Goal: Task Accomplishment & Management: Complete application form

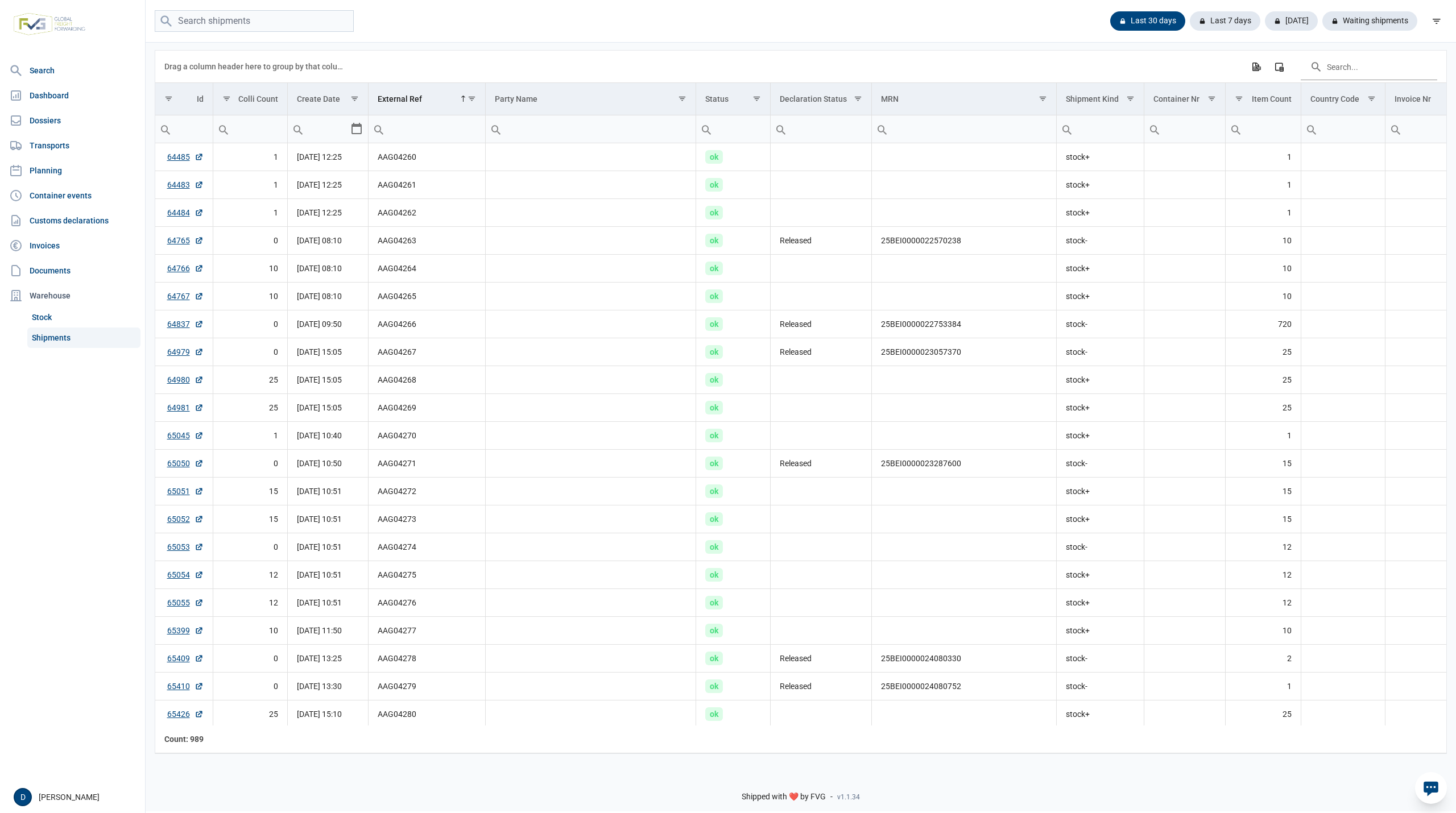
click at [881, 25] on div "Last 30 days Last 7 days Today Waiting shipments" at bounding box center [800, 21] width 1311 height 22
click at [1390, 23] on div "Waiting shipments" at bounding box center [1365, 21] width 104 height 20
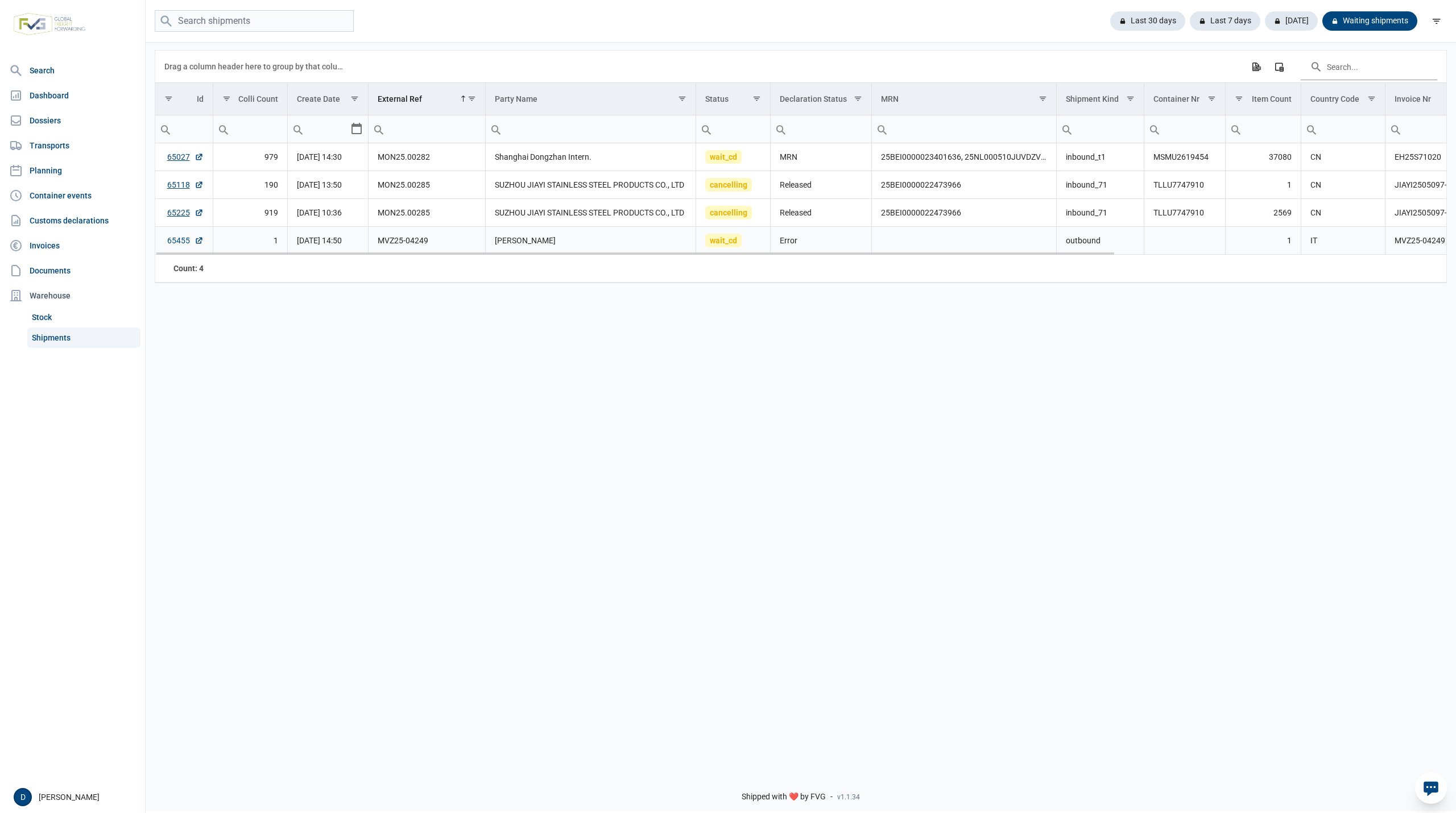
click at [180, 240] on link "65455" at bounding box center [186, 240] width 37 height 11
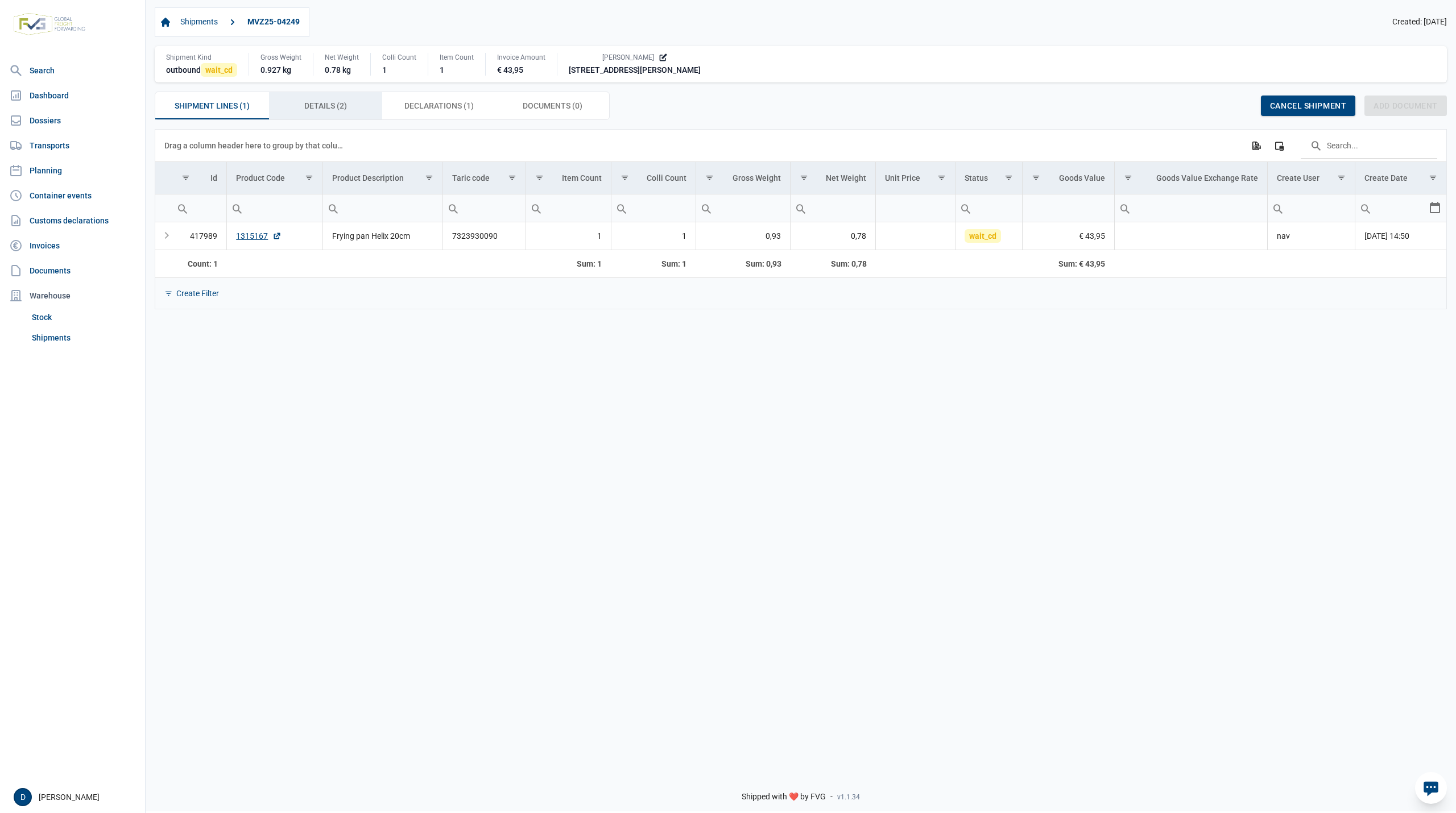
click at [318, 106] on span "Details (2) Details (2)" at bounding box center [326, 106] width 43 height 14
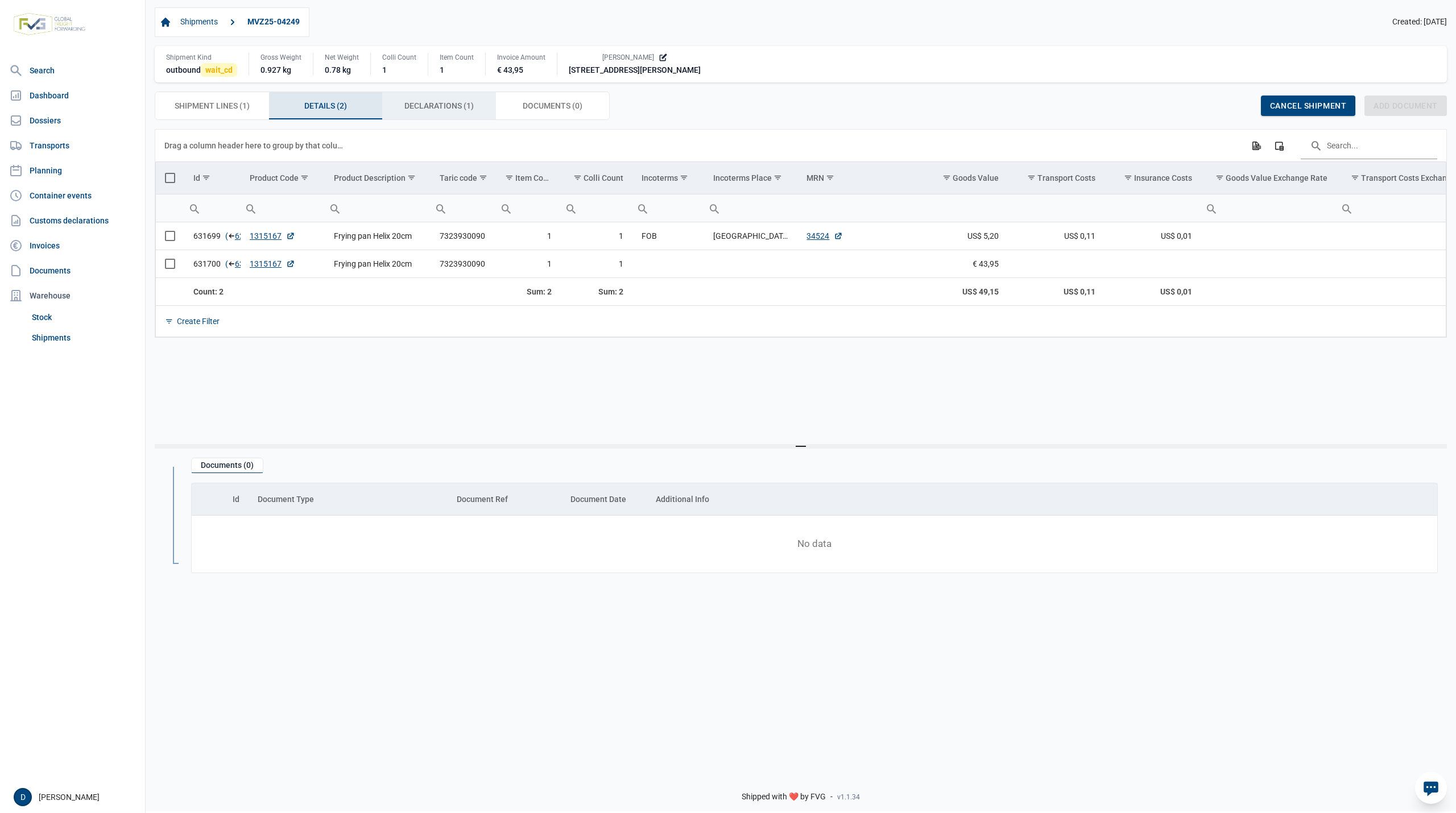
click at [420, 109] on span "Declarations (1) Declarations (1)" at bounding box center [439, 106] width 69 height 14
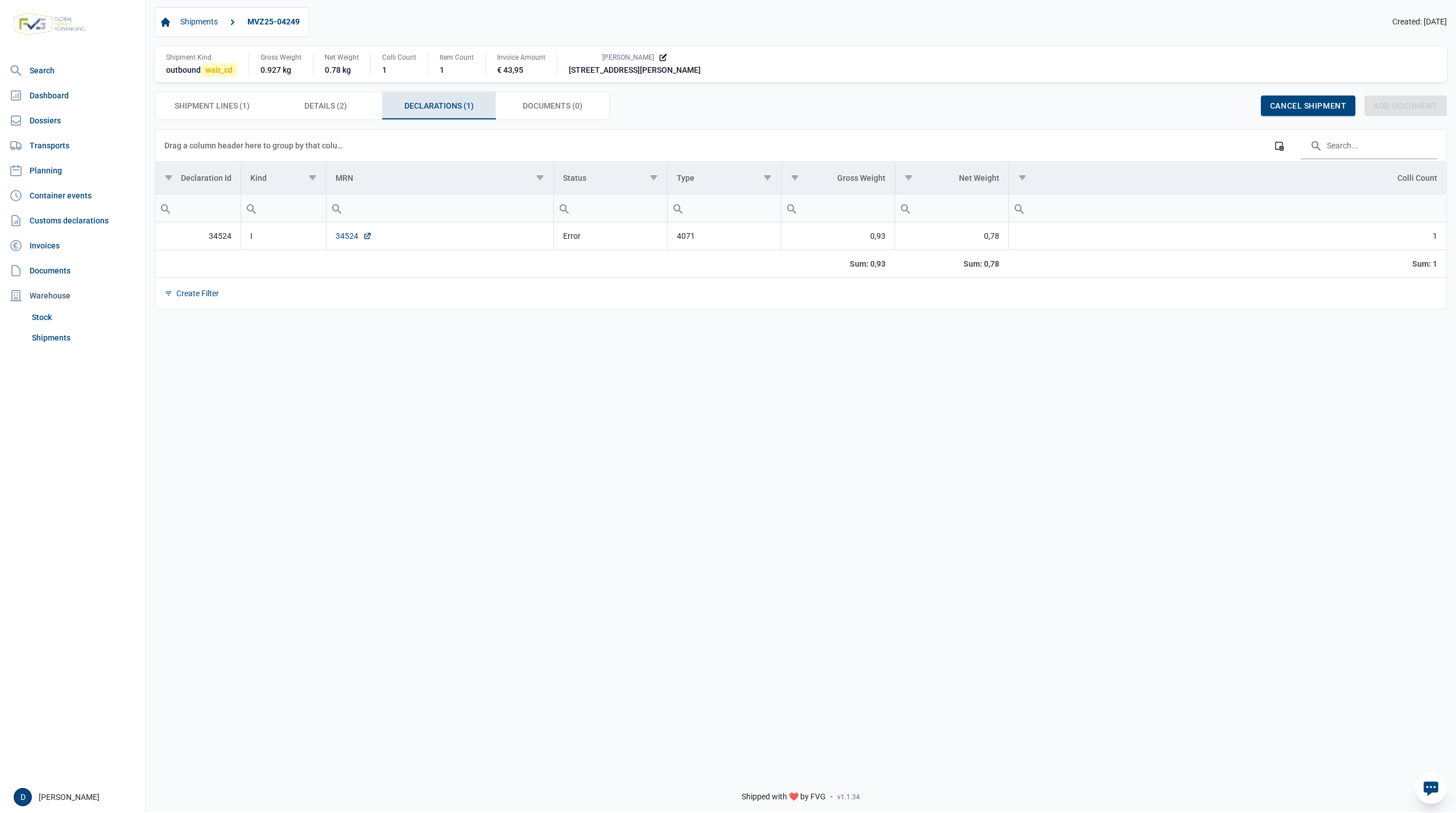
click at [337, 237] on link "34524" at bounding box center [353, 235] width 37 height 11
click at [344, 235] on link "34524" at bounding box center [353, 235] width 37 height 11
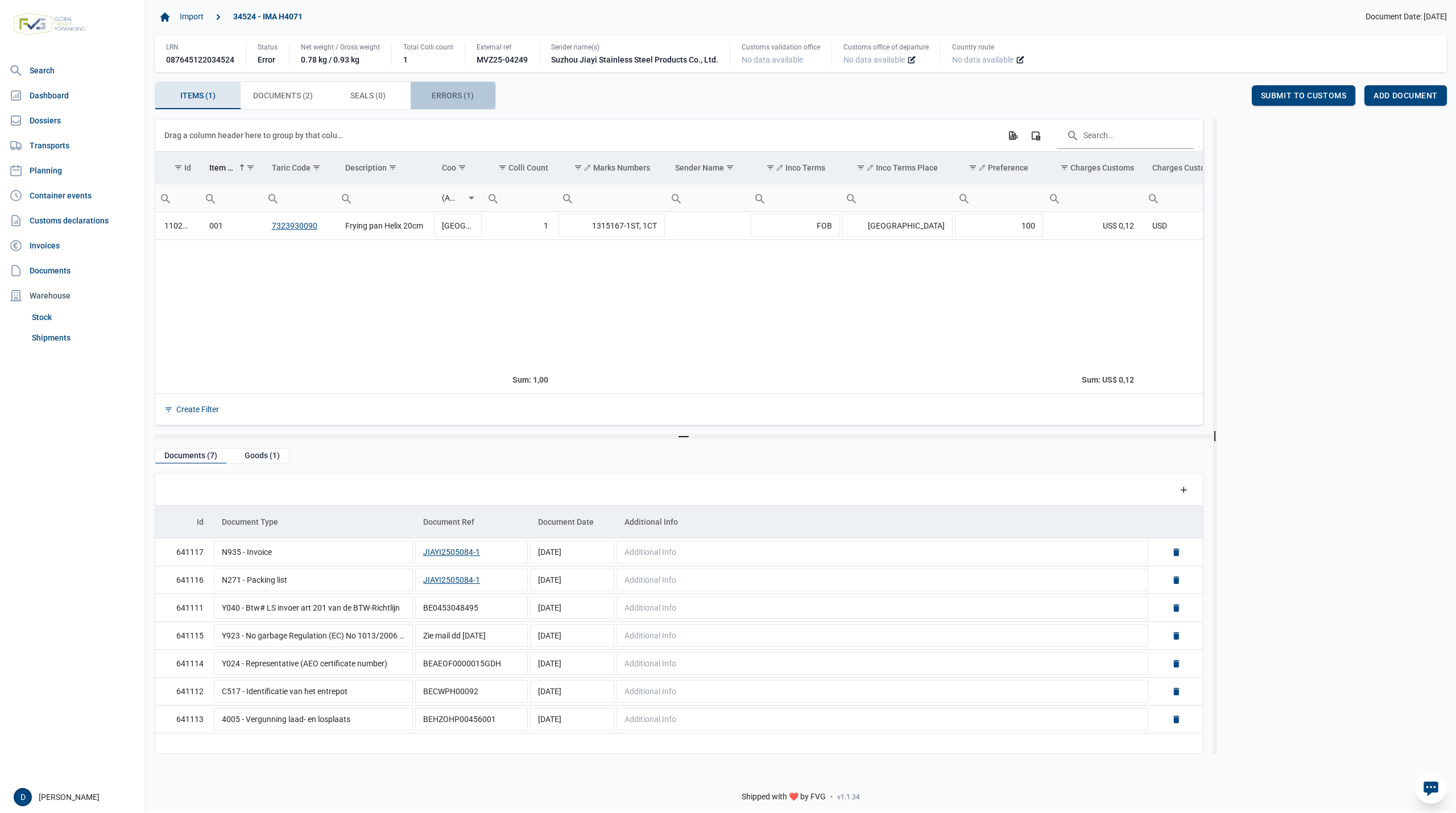
click at [444, 96] on span "Errors (1) Errors (1)" at bounding box center [452, 96] width 42 height 14
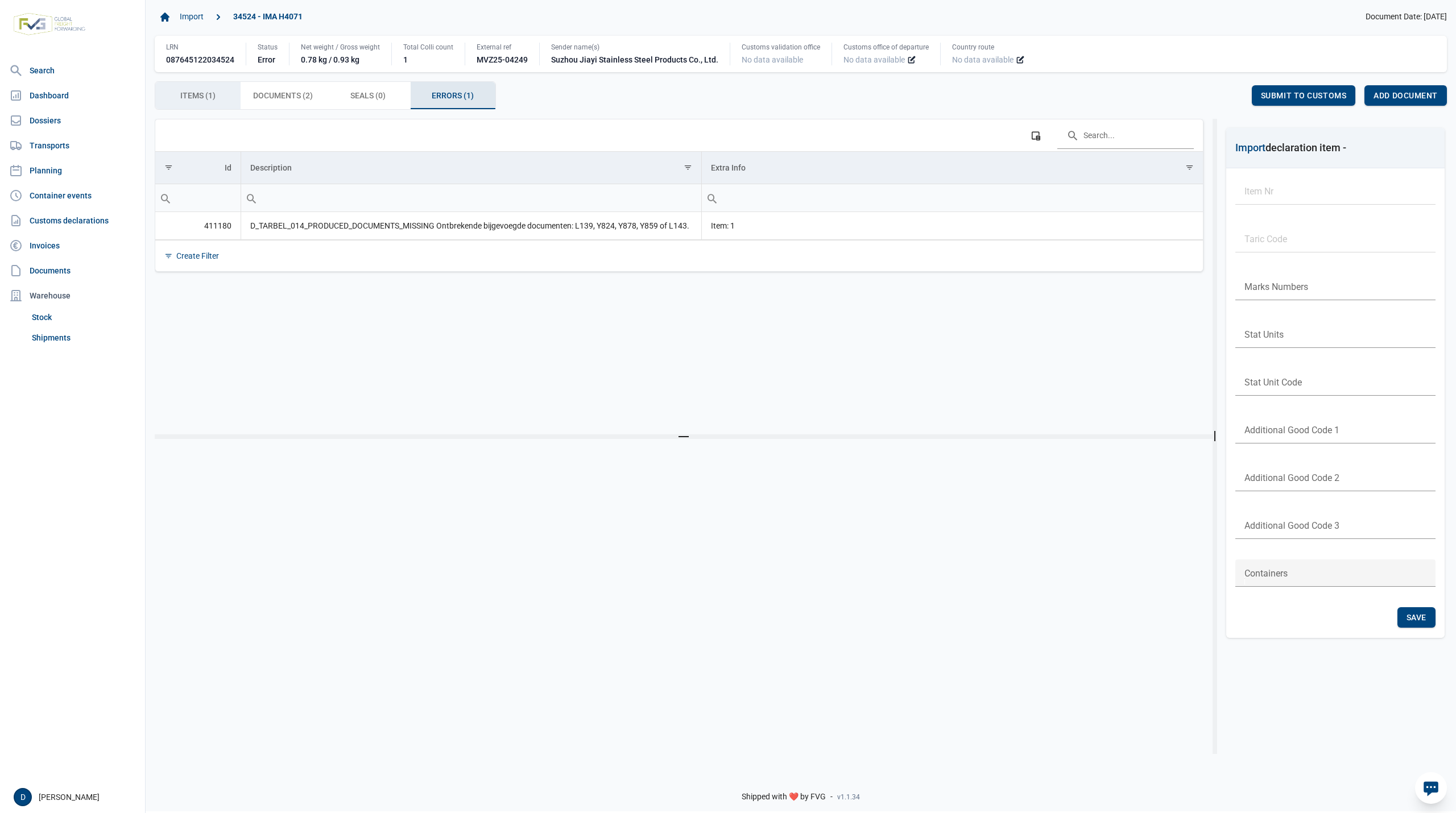
click at [205, 94] on span "Items (1) Items (1)" at bounding box center [197, 96] width 35 height 14
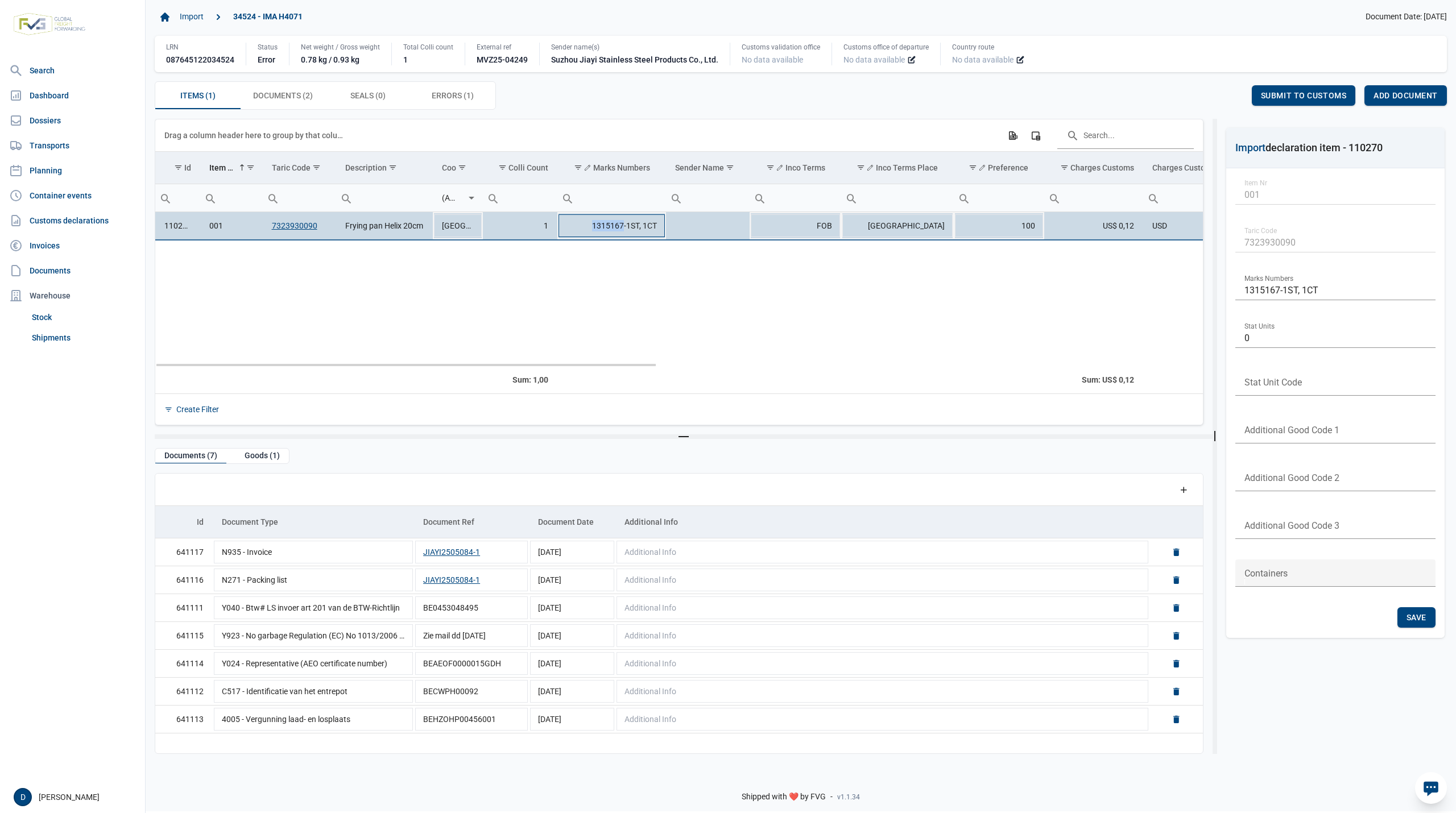
drag, startPoint x: 592, startPoint y: 228, endPoint x: 623, endPoint y: 228, distance: 31.0
click at [623, 228] on td "1315167-1ST, 1CT" at bounding box center [611, 226] width 109 height 28
drag, startPoint x: 590, startPoint y: 226, endPoint x: 624, endPoint y: 225, distance: 34.0
click at [624, 225] on input "1315167-1ST, 1CT" at bounding box center [611, 226] width 109 height 27
click at [255, 457] on div "Goods (1)" at bounding box center [262, 457] width 54 height 15
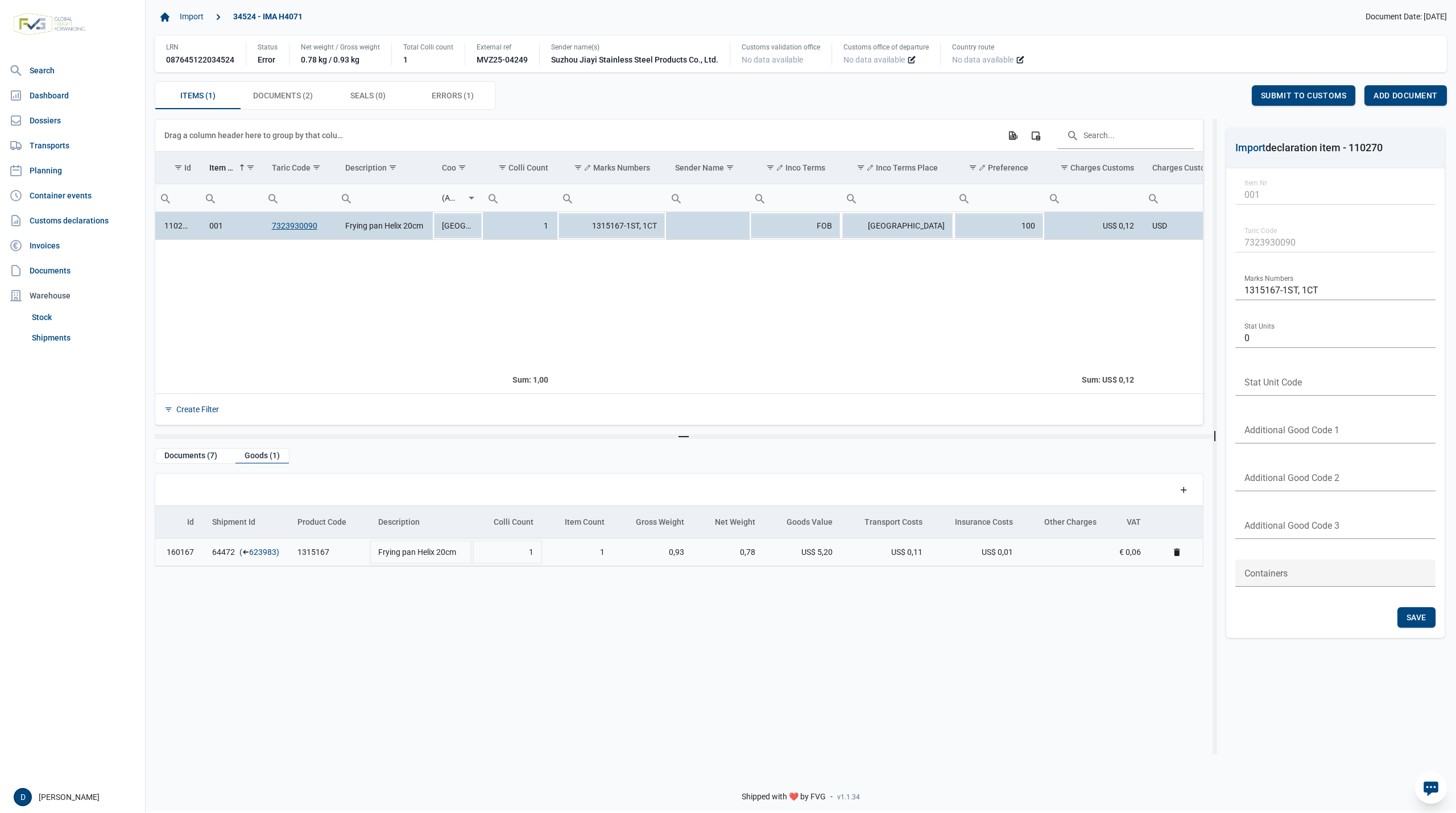
click at [257, 558] on link "623983" at bounding box center [262, 551] width 27 height 11
click at [194, 99] on span "Items (1) Items (1)" at bounding box center [197, 96] width 35 height 14
drag, startPoint x: 604, startPoint y: 366, endPoint x: 574, endPoint y: 366, distance: 30.0
click at [574, 366] on body "For evaluation purposes only. Redistribution prohibited. Please register an exi…" at bounding box center [728, 386] width 1456 height 813
drag, startPoint x: 465, startPoint y: 364, endPoint x: 275, endPoint y: 367, distance: 190.0
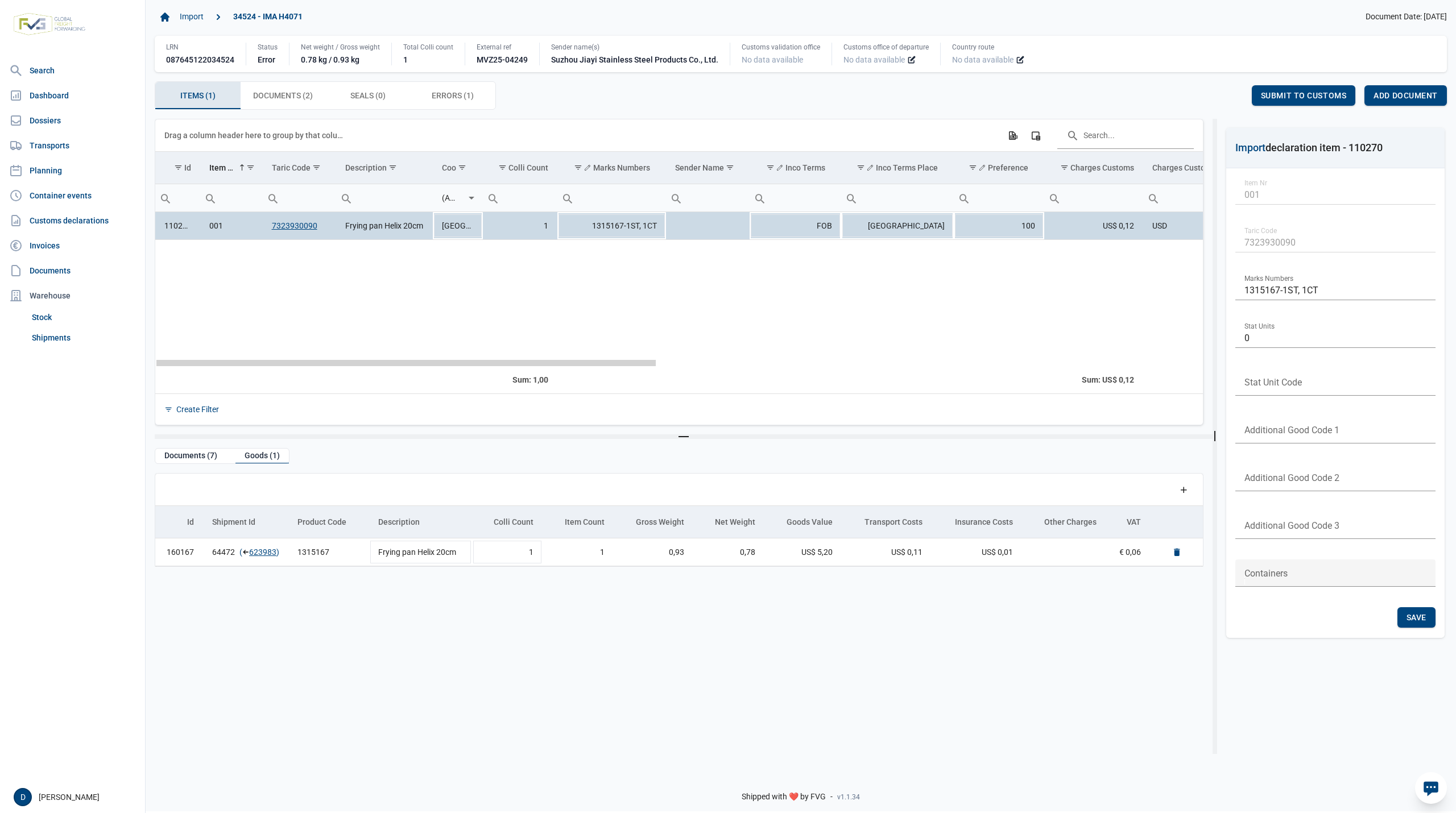
click at [275, 367] on body "For evaluation purposes only. Redistribution prohibited. Please register an exi…" at bounding box center [728, 386] width 1456 height 813
click at [198, 89] on div "Items (1) Items (1)" at bounding box center [198, 96] width 85 height 27
click at [273, 96] on span "Documents (2) Documents (2)" at bounding box center [283, 96] width 60 height 14
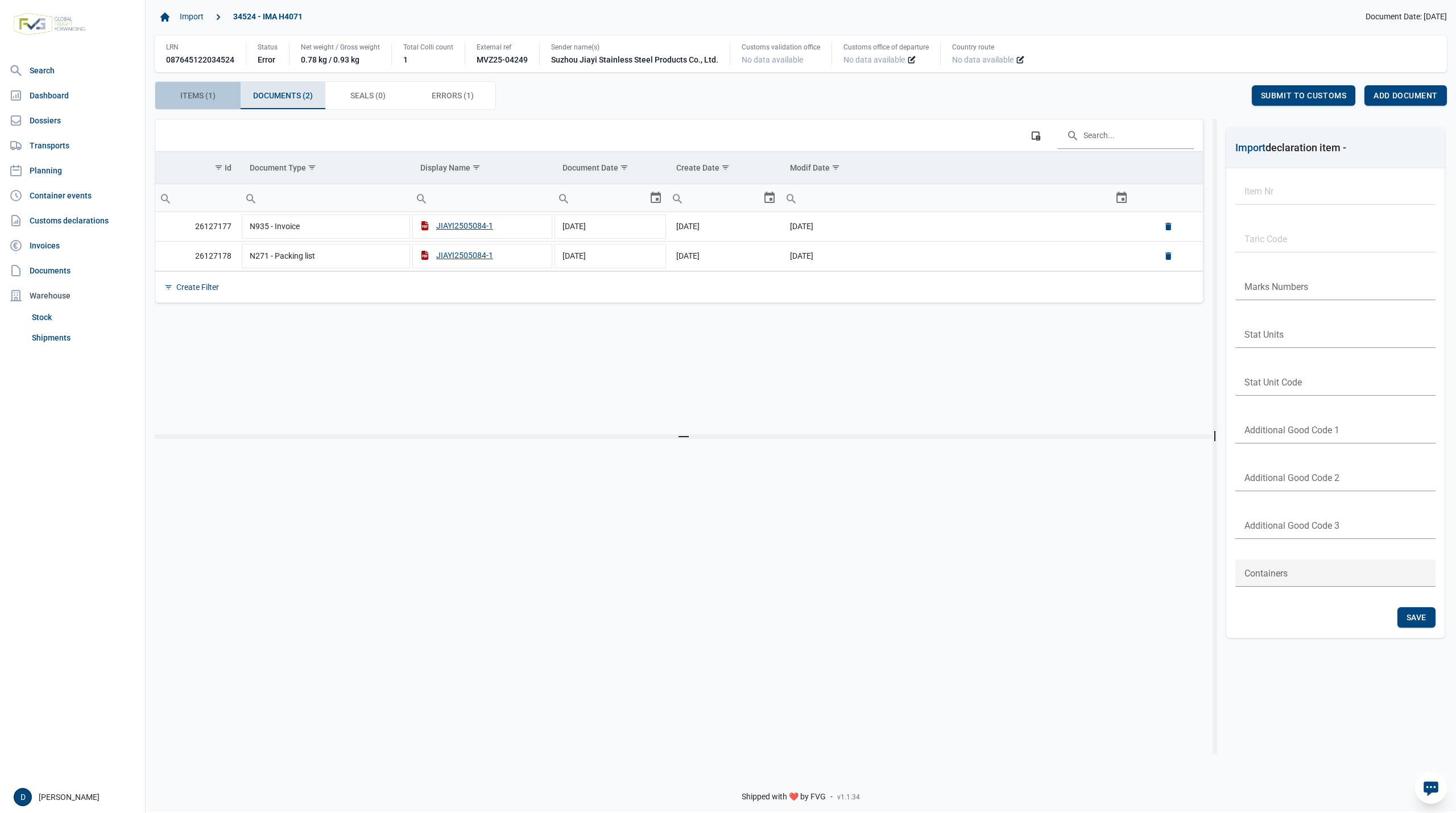
click at [206, 92] on span "Items (1) Items (1)" at bounding box center [197, 96] width 35 height 14
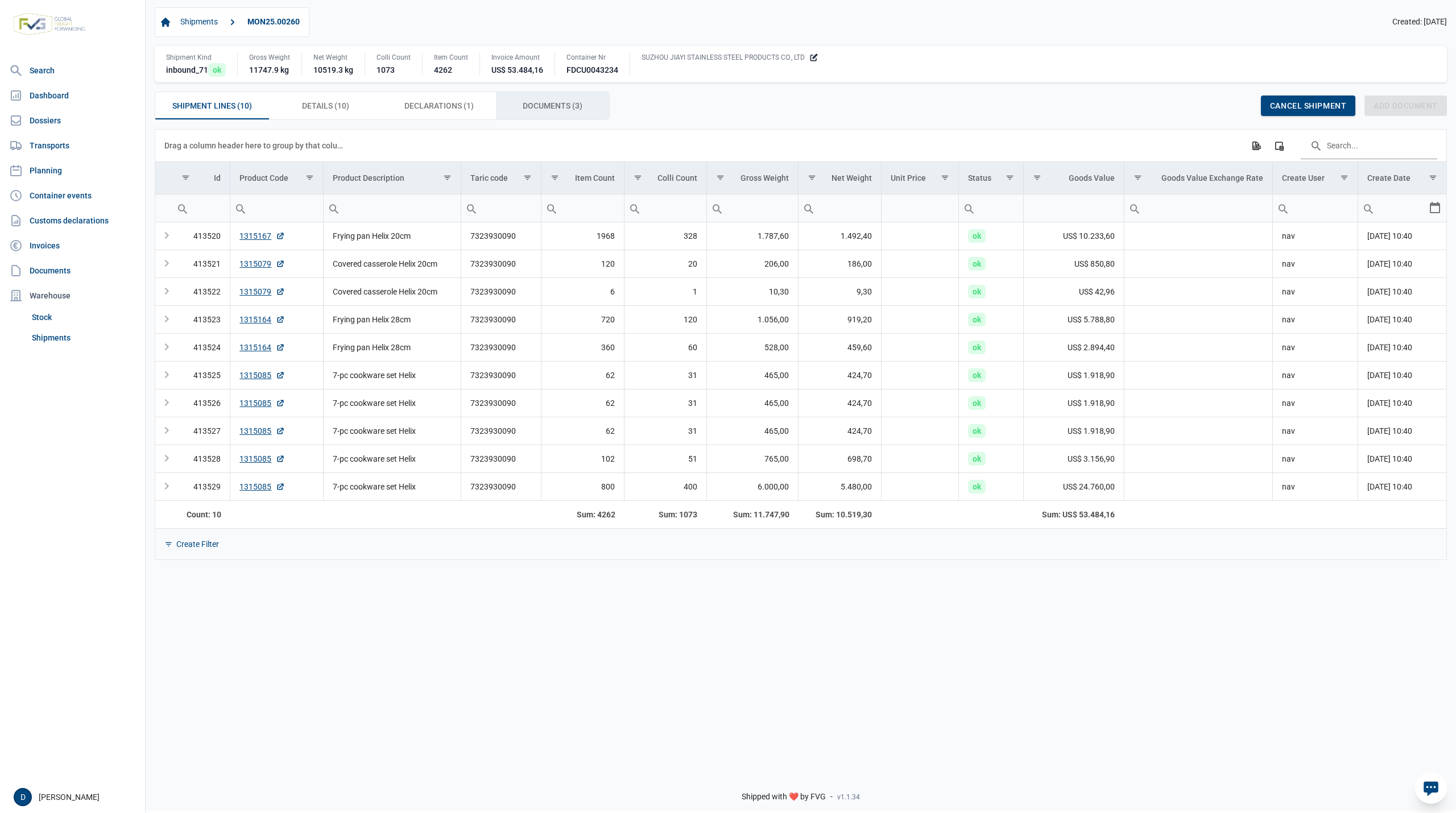
drag, startPoint x: 535, startPoint y: 101, endPoint x: 524, endPoint y: 109, distance: 13.6
click at [535, 101] on span "Documents (3) Documents (3)" at bounding box center [552, 106] width 60 height 14
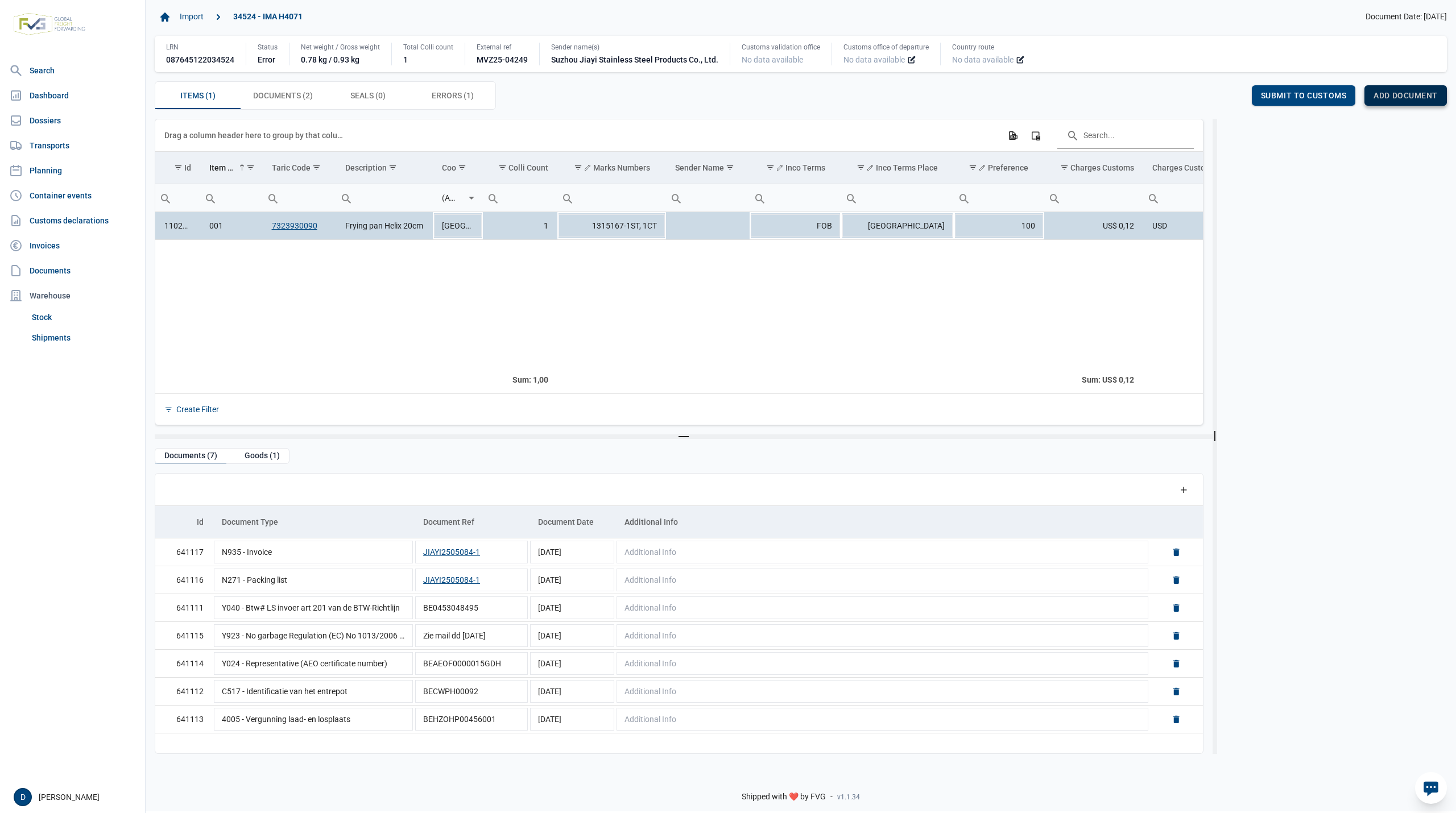
click at [1390, 96] on span "Add document" at bounding box center [1405, 95] width 64 height 9
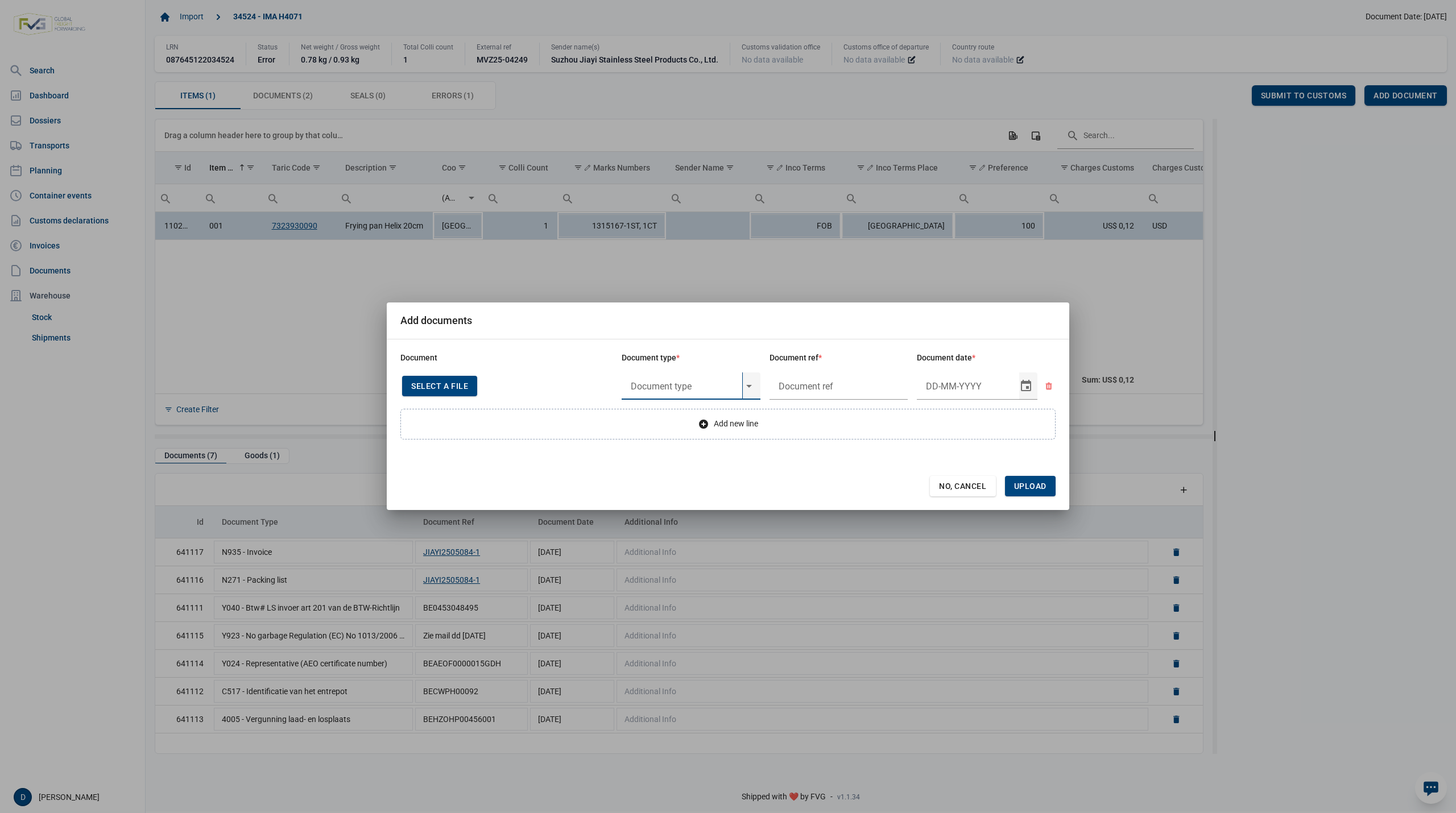
click at [661, 380] on input "text" at bounding box center [681, 386] width 121 height 27
click at [678, 413] on div "Y824 - Bewijs lvo van ijzer/staalbasisproducten" at bounding box center [691, 417] width 139 height 27
type input "Y824 - Bewijs lvo van ijzer/staalbasisproducten"
type input "."
type input "14-5-2025"
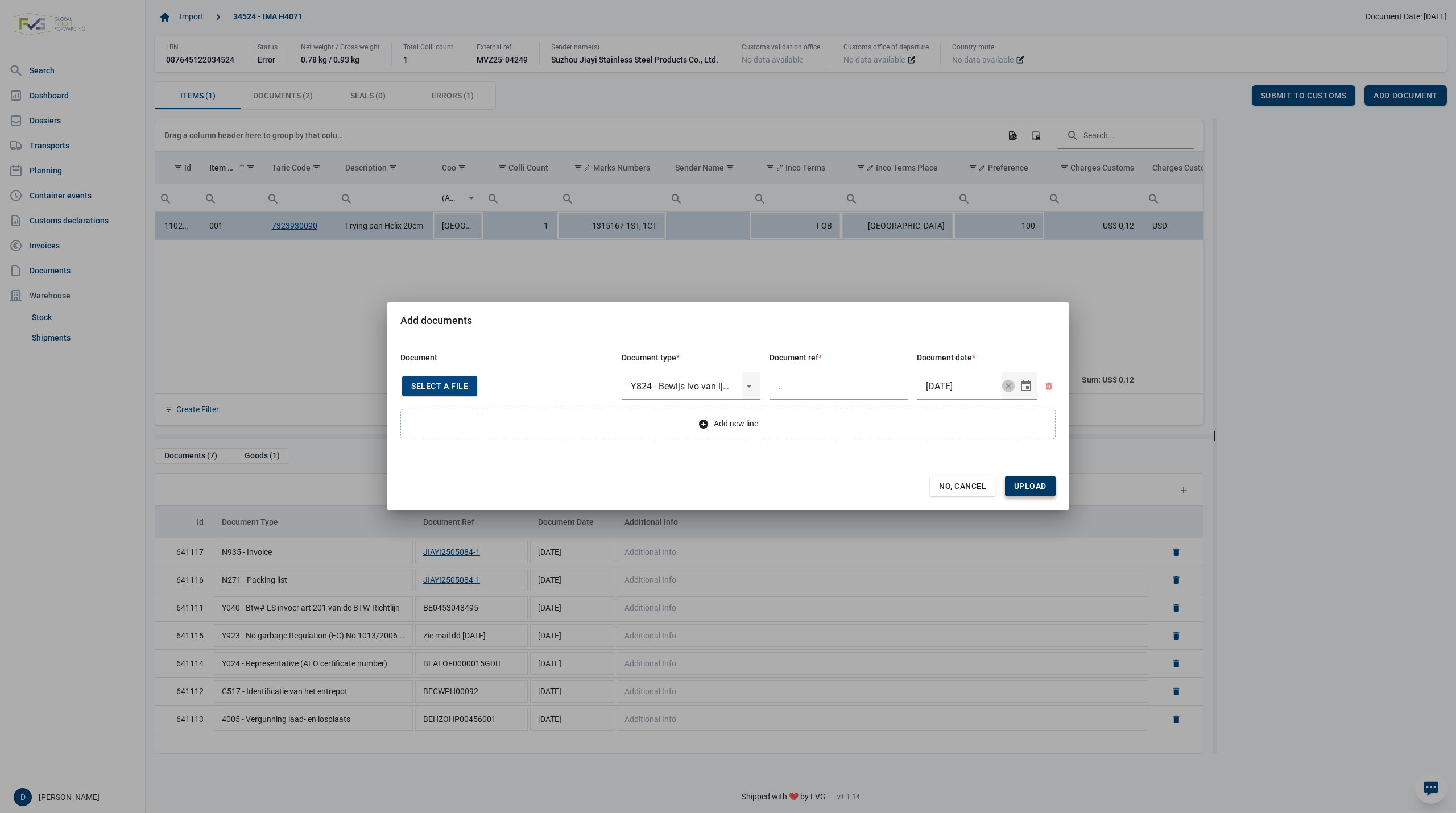
click at [1035, 482] on span "Upload" at bounding box center [1030, 486] width 32 height 9
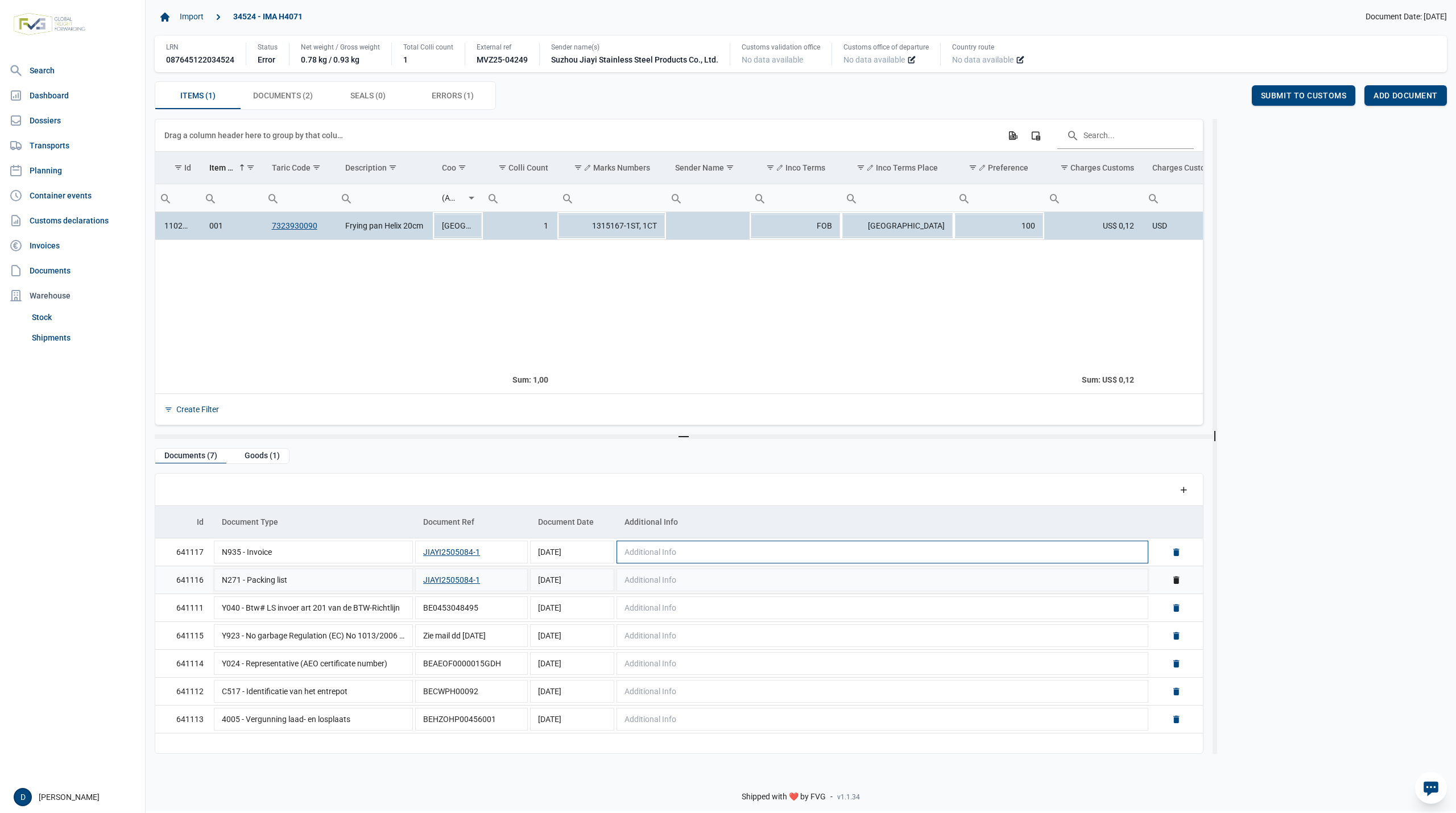
scroll to position [1, 0]
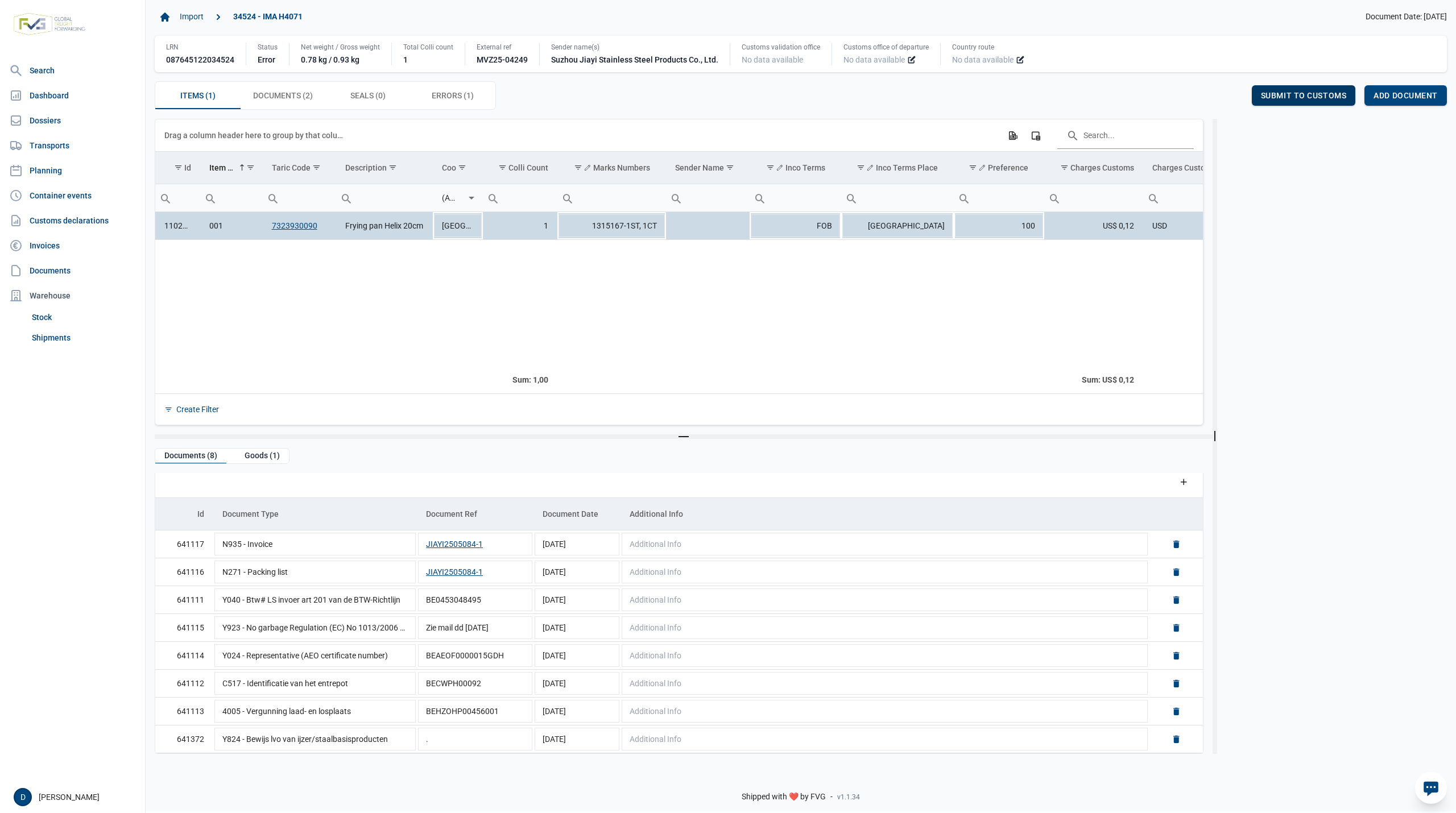
click at [1330, 92] on span "Submit to customs" at bounding box center [1304, 95] width 85 height 9
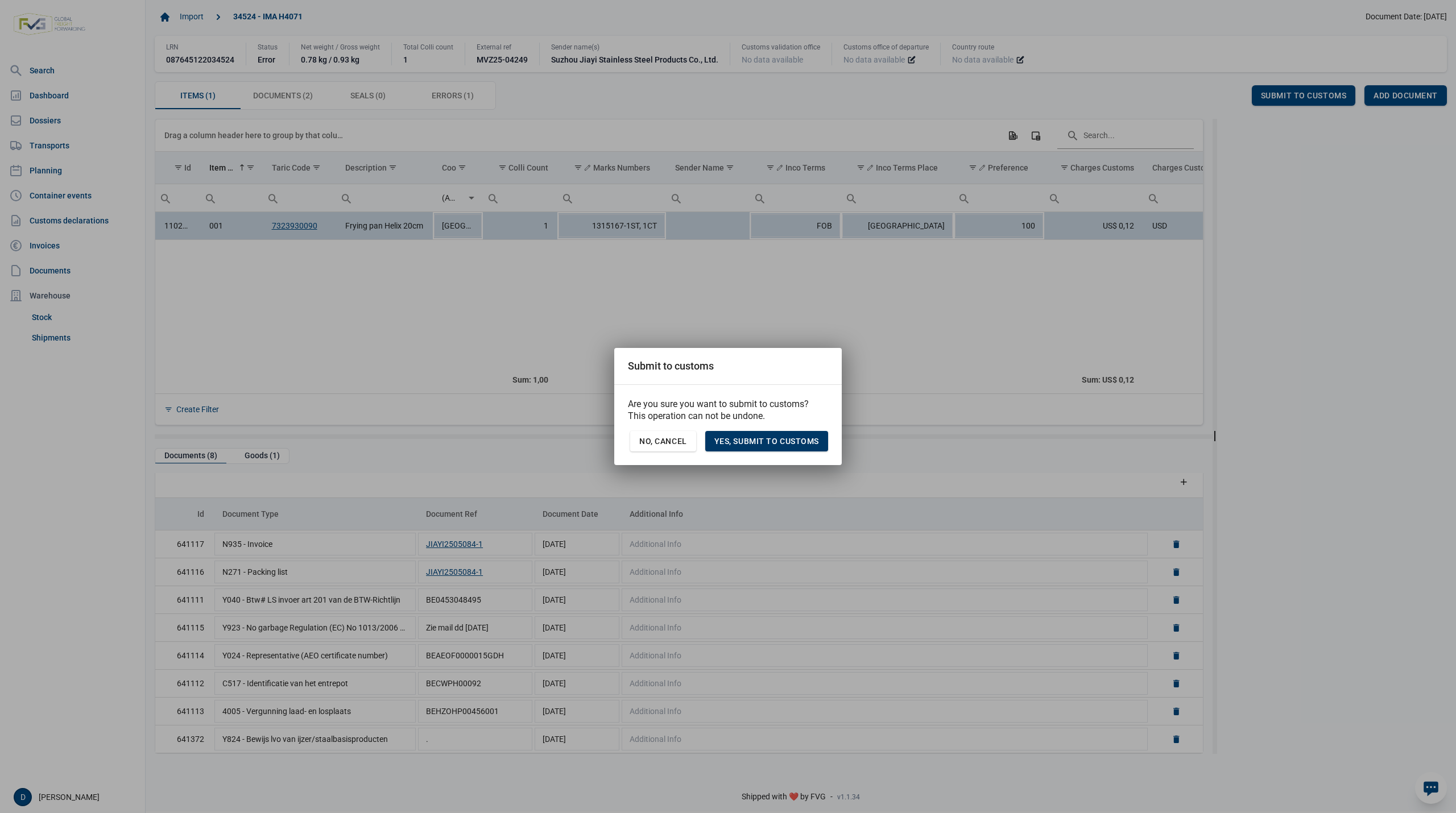
click at [785, 443] on span "Yes, Submit to customs" at bounding box center [766, 441] width 104 height 9
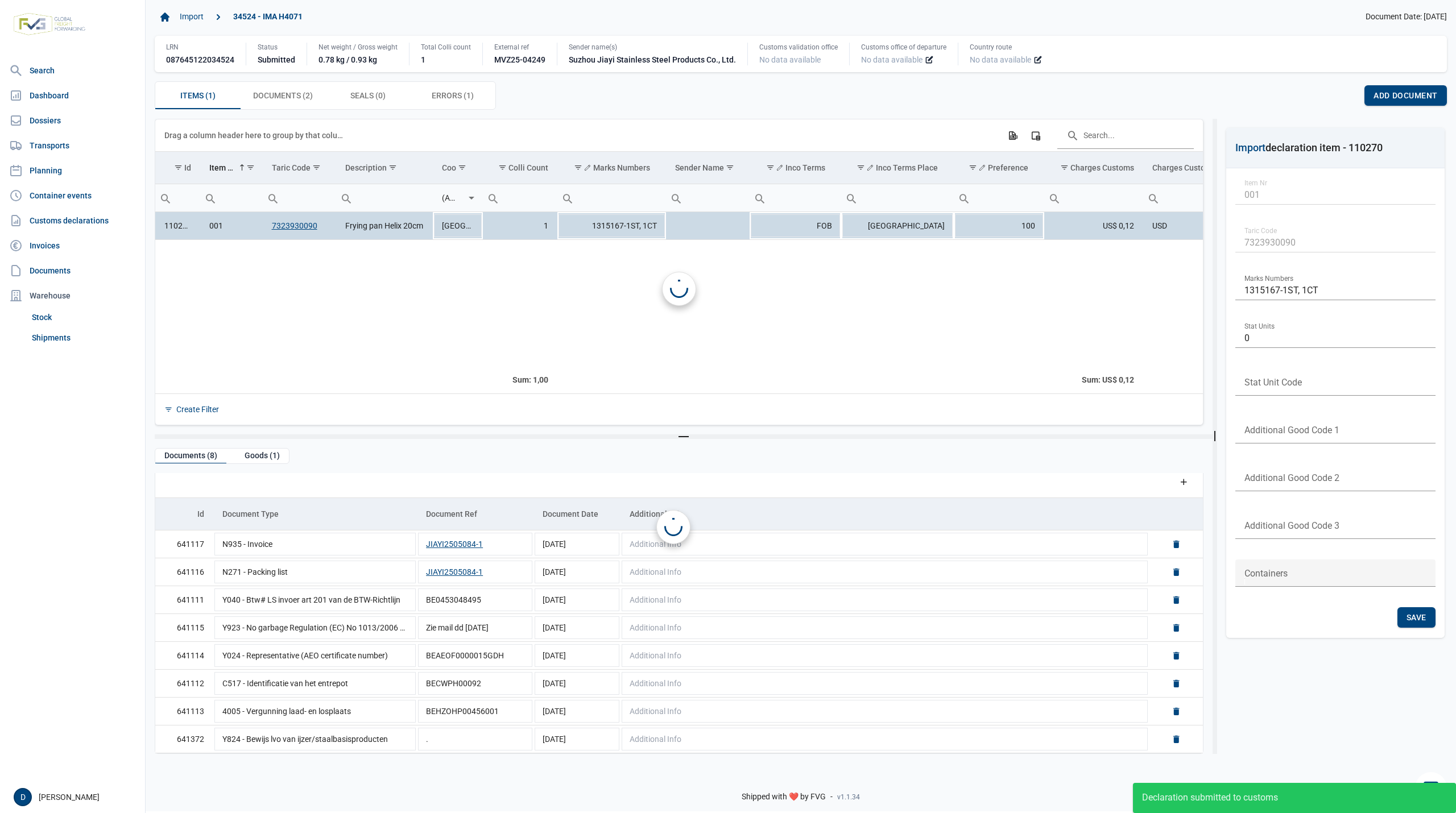
scroll to position [0, 0]
